Goal: Use online tool/utility: Use online tool/utility

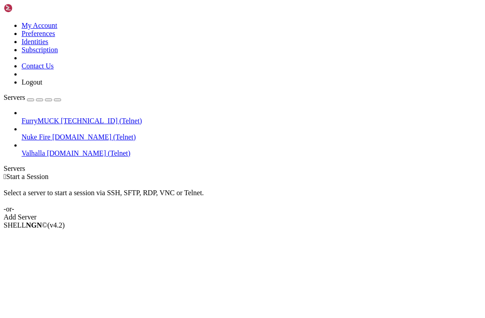
click at [49, 173] on span "Start a Session" at bounding box center [27, 177] width 42 height 8
click at [50, 133] on span "Nuke Fire" at bounding box center [36, 137] width 29 height 8
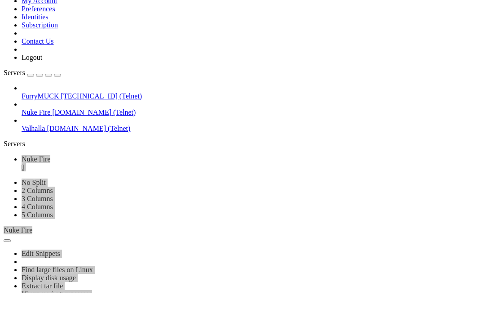
scroll to position [6638, 0]
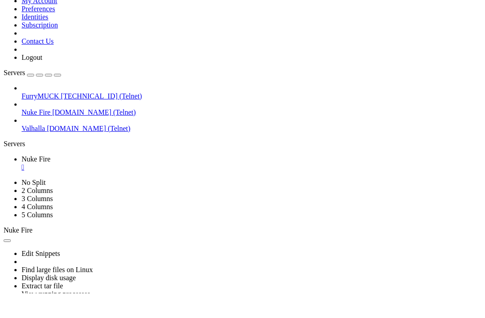
scroll to position [13915, 0]
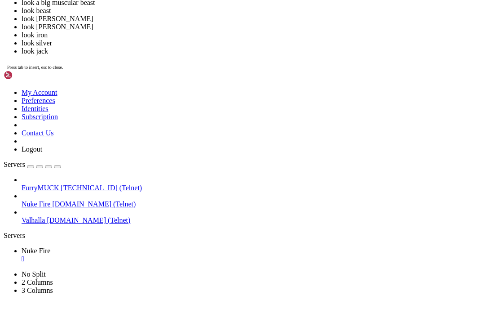
scroll to position [15310, 0]
